Goal: Book appointment/travel/reservation

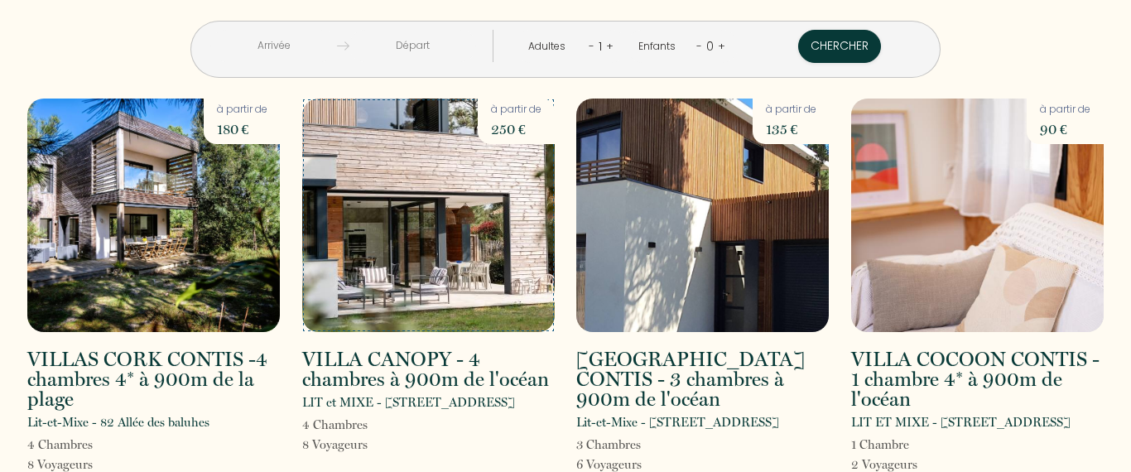
click at [462, 260] on img at bounding box center [428, 216] width 253 height 234
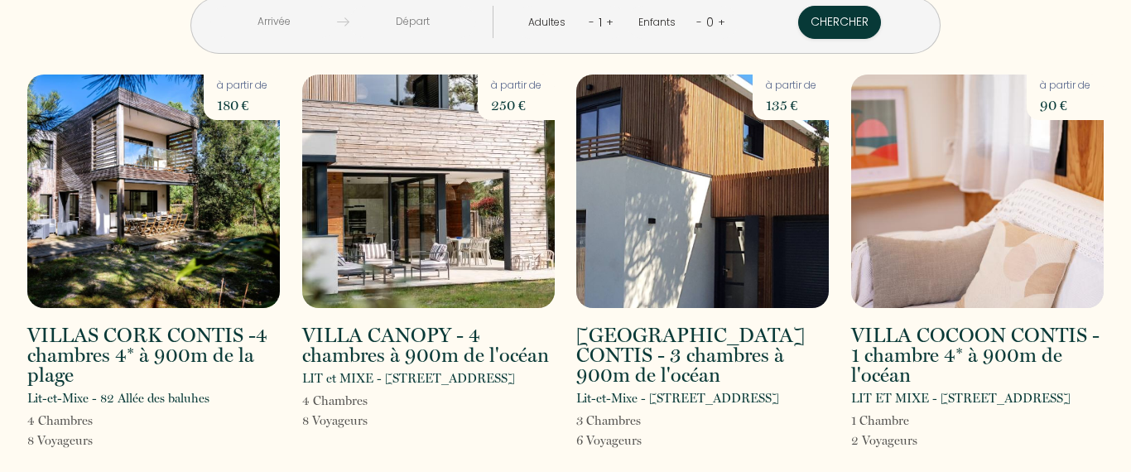
click at [163, 339] on h2 "VILLAS CORK CONTIS -4 chambres 4* à 900m de la plage" at bounding box center [153, 356] width 253 height 60
click at [177, 169] on img at bounding box center [153, 192] width 253 height 234
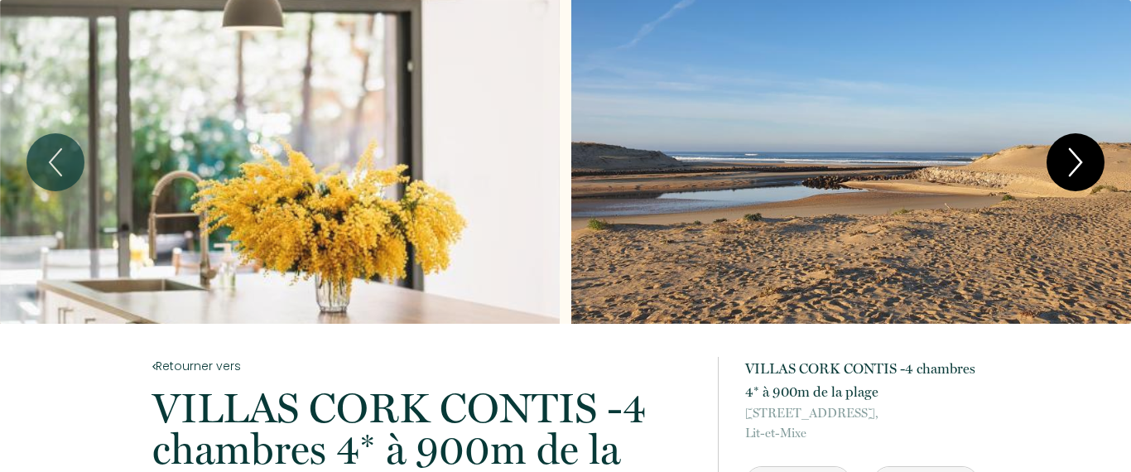
click at [1079, 152] on icon "Next" at bounding box center [1076, 163] width 35 height 50
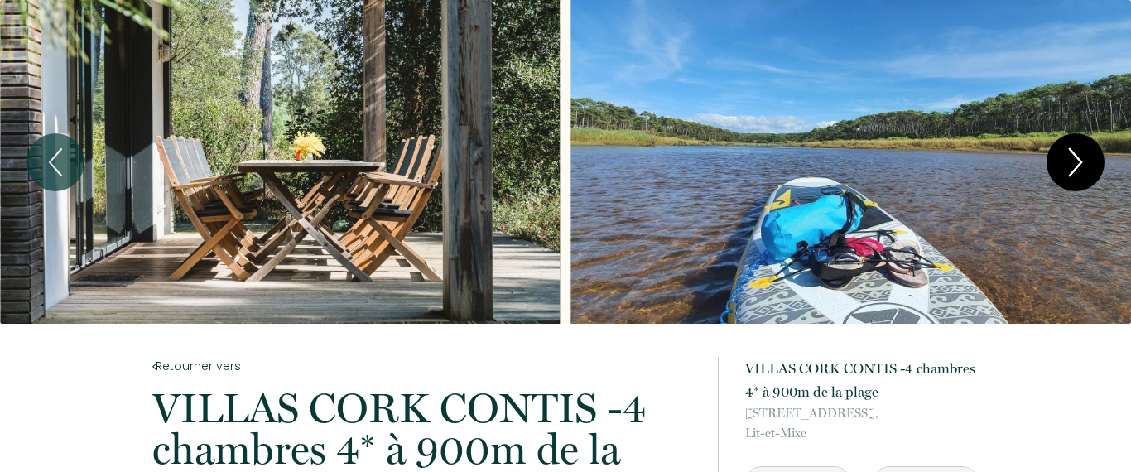
click at [1082, 169] on icon "Next" at bounding box center [1076, 163] width 35 height 50
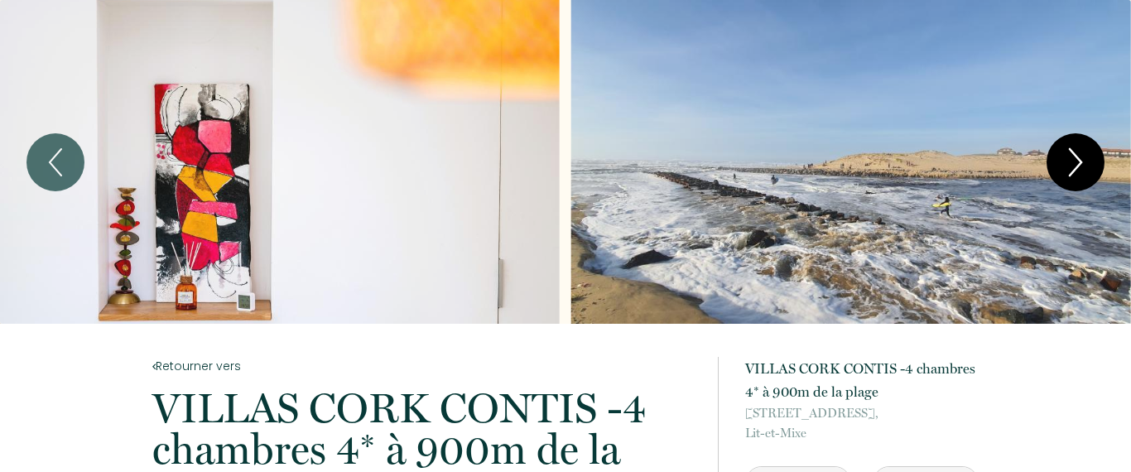
click at [1080, 170] on icon "Next" at bounding box center [1076, 163] width 35 height 50
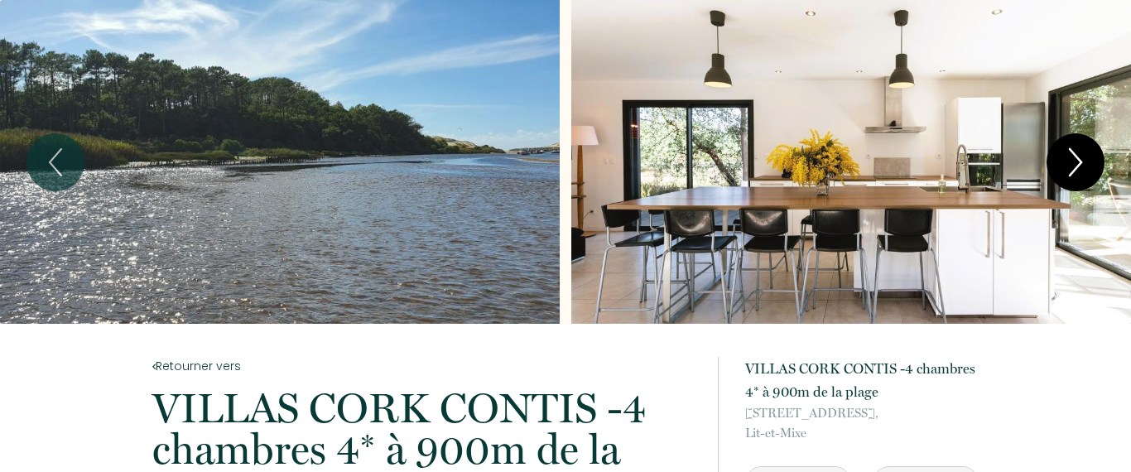
click at [1080, 170] on icon "Next" at bounding box center [1076, 163] width 35 height 50
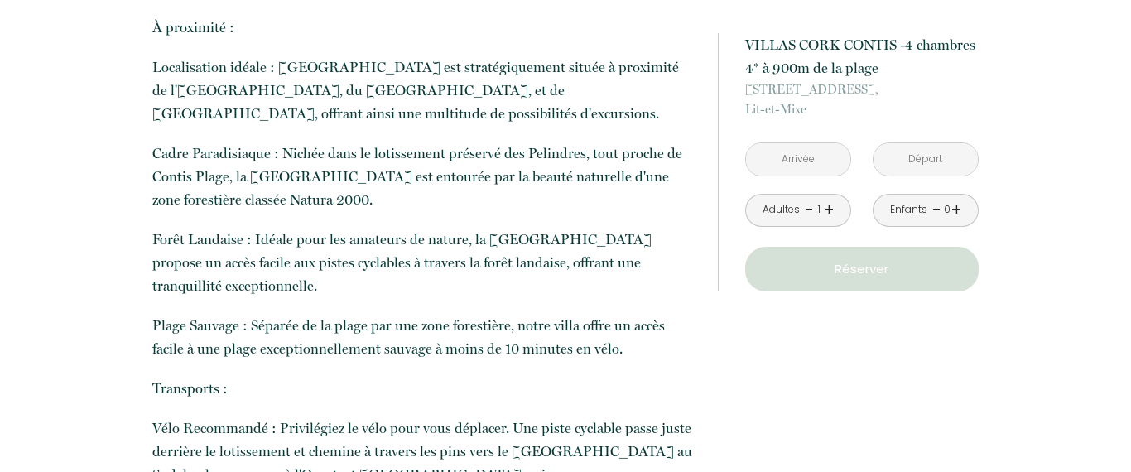
scroll to position [1416, 0]
